Goal: Transaction & Acquisition: Obtain resource

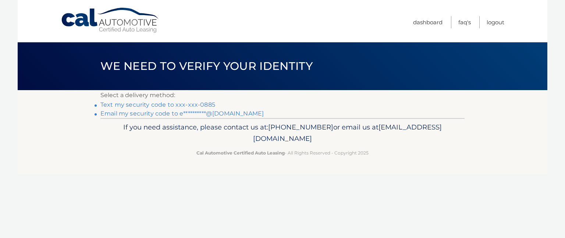
click at [202, 113] on link "**********" at bounding box center [181, 113] width 163 height 7
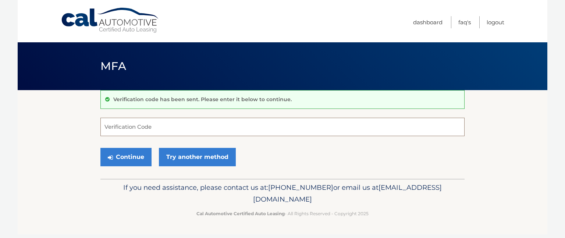
click at [167, 130] on input "Verification Code" at bounding box center [282, 127] width 364 height 18
click at [149, 123] on input "Verification Code" at bounding box center [282, 127] width 364 height 18
paste input "369143"
click at [139, 156] on button "Continue" at bounding box center [125, 157] width 51 height 18
click at [115, 156] on button "Continue" at bounding box center [125, 157] width 51 height 18
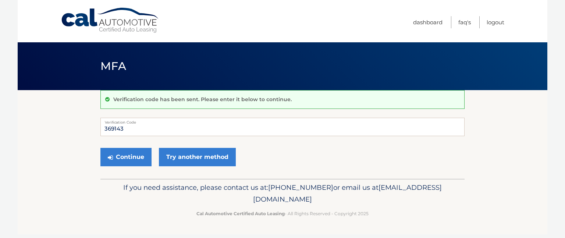
click at [107, 172] on div "Verification code has been sent. Please enter it below to continue. 369143 Veri…" at bounding box center [282, 134] width 364 height 89
click at [124, 159] on button "Continue" at bounding box center [125, 157] width 51 height 18
click at [125, 157] on button "Continue" at bounding box center [125, 157] width 51 height 18
click at [121, 167] on div "Continue Try another method" at bounding box center [282, 157] width 364 height 25
click at [127, 125] on input "369143" at bounding box center [282, 127] width 364 height 18
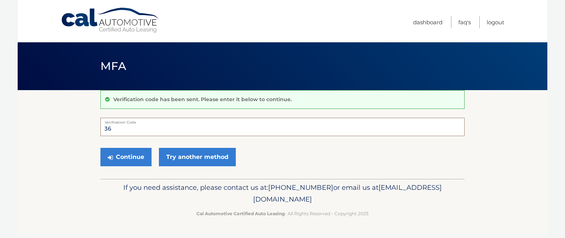
type input "3"
type input "369143"
click at [119, 154] on button "Continue" at bounding box center [125, 157] width 51 height 18
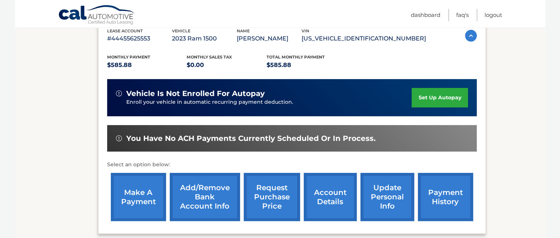
scroll to position [147, 0]
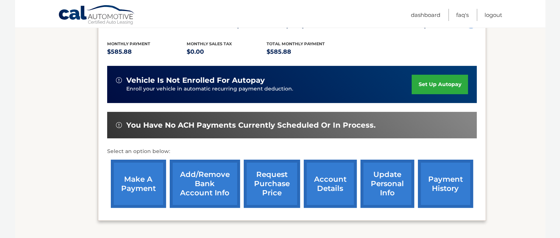
click at [268, 182] on link "request purchase price" at bounding box center [272, 184] width 56 height 48
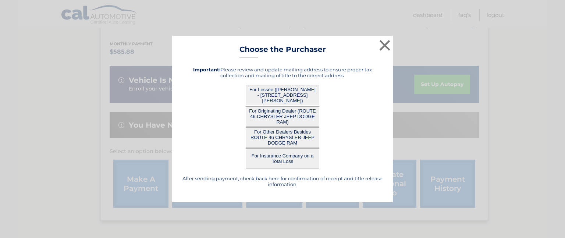
click at [280, 94] on button "For Lessee ([PERSON_NAME] - [STREET_ADDRESS][PERSON_NAME])" at bounding box center [283, 95] width 74 height 20
click at [279, 93] on button "For Lessee ([PERSON_NAME] - [STREET_ADDRESS][PERSON_NAME])" at bounding box center [283, 95] width 74 height 20
click at [289, 99] on button "For Lessee ([PERSON_NAME] - [STREET_ADDRESS][PERSON_NAME])" at bounding box center [283, 95] width 74 height 20
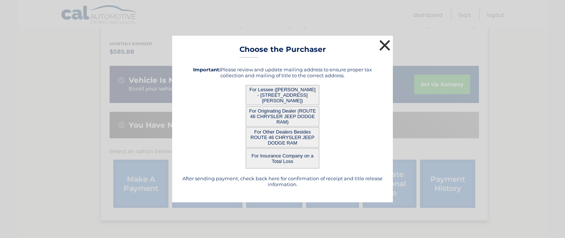
click at [382, 47] on button "×" at bounding box center [384, 45] width 15 height 15
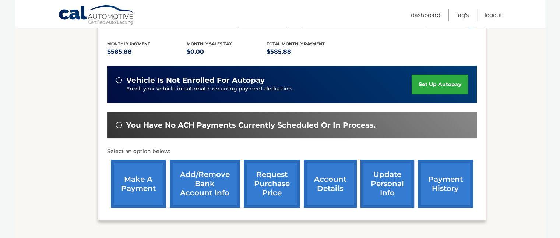
click at [271, 176] on link "request purchase price" at bounding box center [272, 184] width 56 height 48
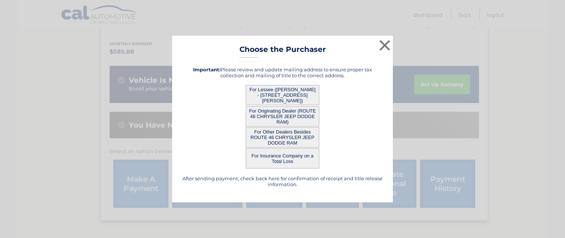
click at [259, 89] on button "For Lessee ([PERSON_NAME] - [STREET_ADDRESS][PERSON_NAME])" at bounding box center [283, 95] width 74 height 20
click at [277, 96] on button "For Lessee ([PERSON_NAME] - [STREET_ADDRESS][PERSON_NAME])" at bounding box center [283, 95] width 74 height 20
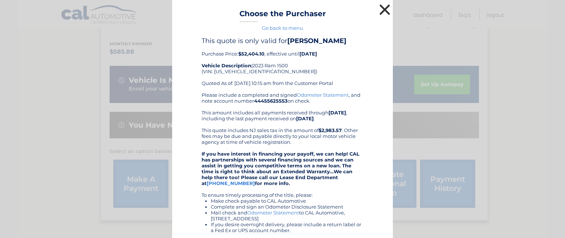
click at [381, 8] on button "×" at bounding box center [384, 9] width 15 height 15
